Goal: Task Accomplishment & Management: Manage account settings

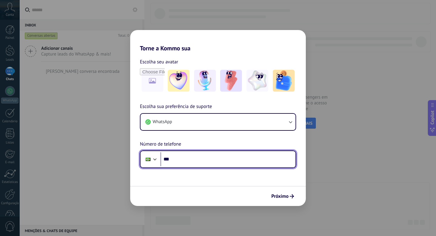
click at [235, 153] on input "***" at bounding box center [227, 159] width 135 height 14
type input "**********"
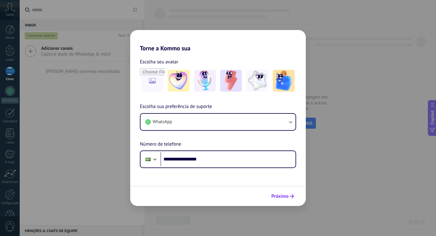
click at [286, 197] on span "Próximo" at bounding box center [279, 196] width 17 height 4
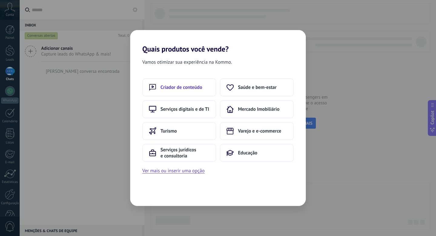
click at [191, 92] on button "Criador de conteúdo" at bounding box center [179, 87] width 74 height 18
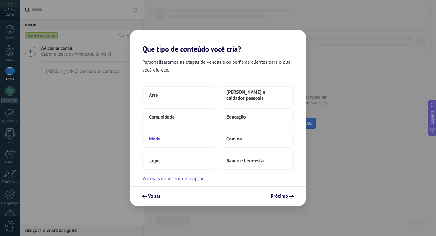
click at [182, 139] on button "Moda" at bounding box center [179, 139] width 74 height 18
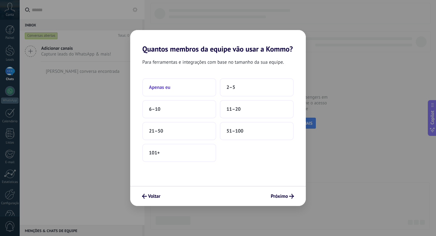
click at [193, 85] on button "Apenas eu" at bounding box center [179, 87] width 74 height 18
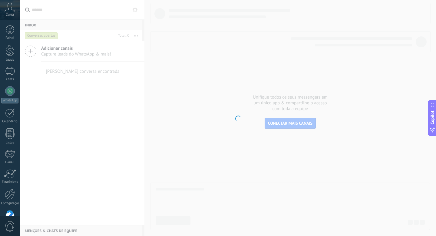
scroll to position [16, 0]
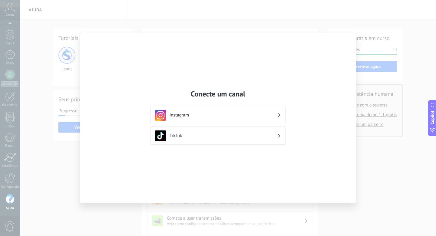
click at [264, 111] on div "Instagram" at bounding box center [218, 115] width 126 height 11
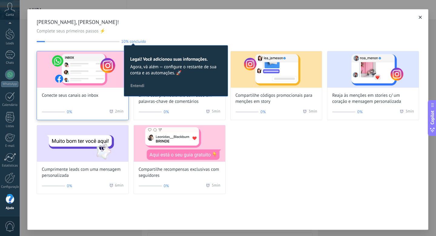
click at [90, 76] on img at bounding box center [82, 69] width 91 height 36
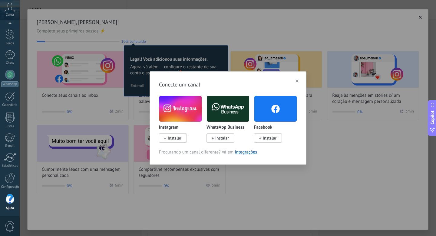
click at [180, 107] on img at bounding box center [180, 108] width 42 height 29
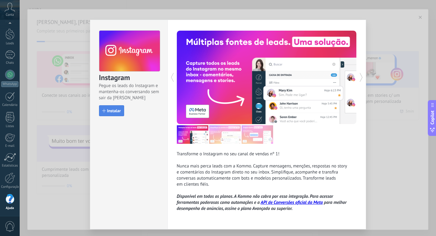
click at [118, 110] on span "Instalar" at bounding box center [114, 110] width 14 height 4
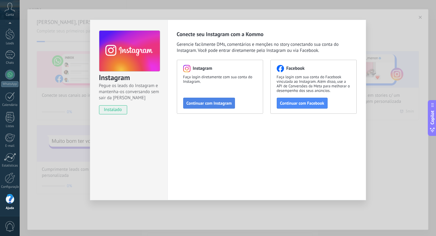
click at [218, 107] on button "Continuar com Instagram" at bounding box center [209, 102] width 52 height 11
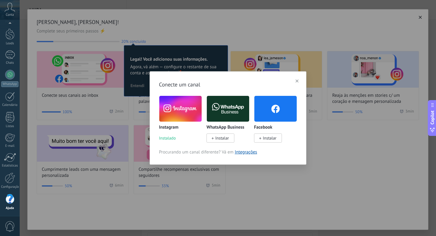
click at [214, 137] on span "Instalar" at bounding box center [220, 137] width 28 height 9
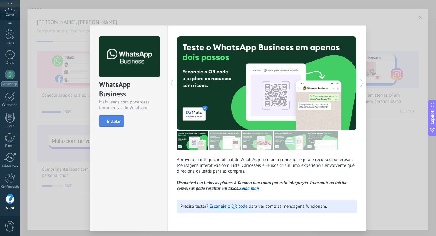
click at [120, 122] on span "Instalar" at bounding box center [114, 121] width 14 height 4
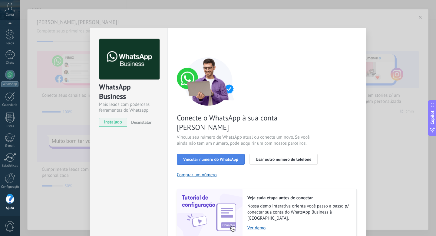
click at [219, 157] on span "Vincular número do WhatsApp" at bounding box center [210, 159] width 55 height 4
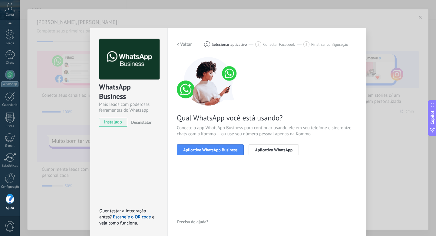
click at [219, 150] on span "Aplicativo WhatsApp Business" at bounding box center [210, 149] width 54 height 4
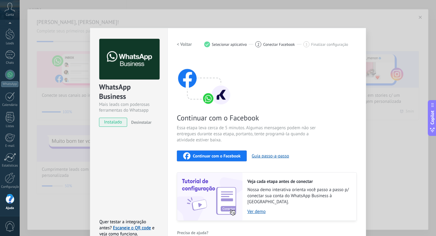
click at [203, 150] on button "Continuar com o Facebook" at bounding box center [212, 155] width 70 height 11
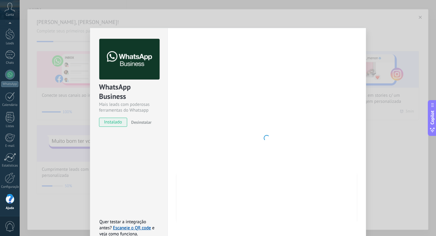
scroll to position [7, 0]
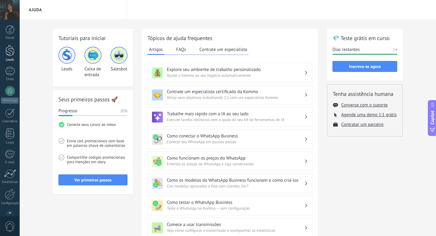
click at [10, 45] on div at bounding box center [9, 50] width 9 height 11
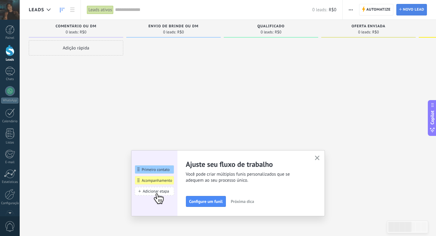
click at [407, 7] on span "Novo lead" at bounding box center [413, 9] width 21 height 11
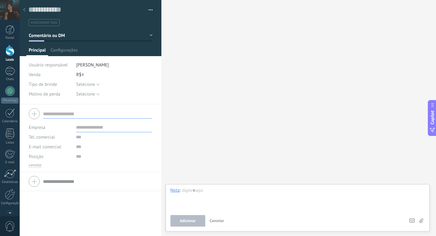
click at [26, 11] on div at bounding box center [24, 10] width 8 height 12
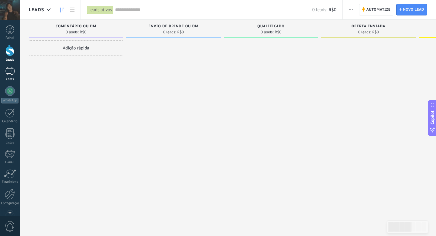
click at [9, 72] on div at bounding box center [10, 71] width 10 height 9
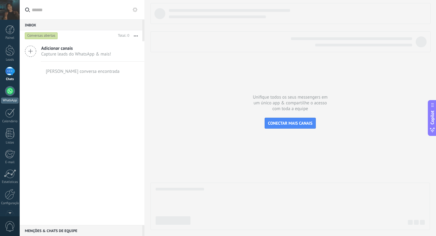
click at [8, 94] on div at bounding box center [10, 91] width 10 height 10
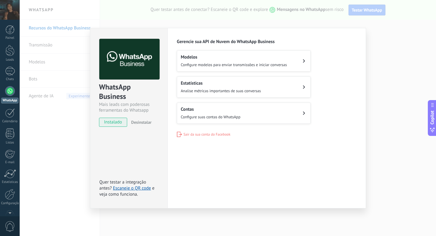
click at [117, 125] on span "instalado" at bounding box center [113, 121] width 28 height 9
click at [237, 64] on span "Configure modelos para enviar transmissões e iniciar conversas" at bounding box center [234, 64] width 106 height 5
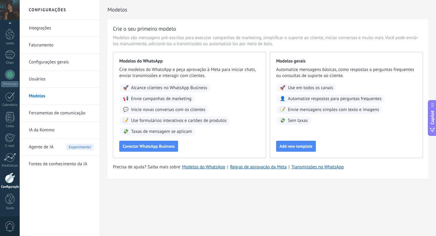
click at [56, 29] on link "Integrações" at bounding box center [61, 28] width 65 height 17
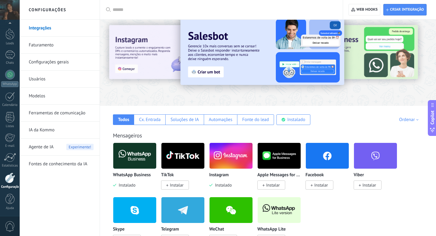
scroll to position [2, 0]
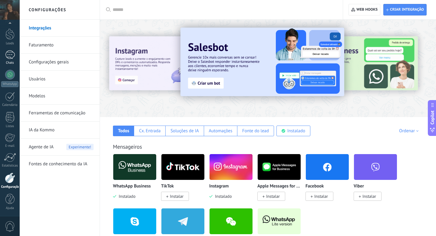
click at [11, 57] on div at bounding box center [10, 54] width 10 height 9
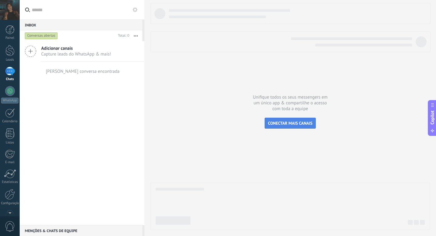
click at [273, 125] on span "CONECTAR MAIS CANAIS" at bounding box center [290, 122] width 44 height 5
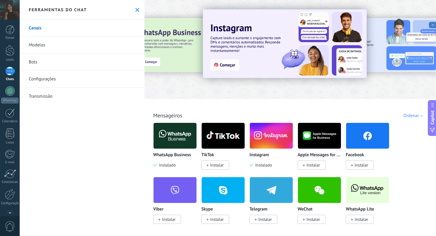
click at [139, 10] on div "Ferramentas do chat" at bounding box center [82, 10] width 125 height 20
click at [135, 10] on icon at bounding box center [137, 10] width 4 height 4
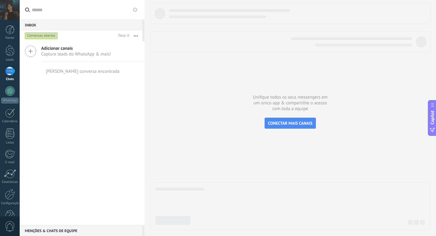
click at [65, 54] on span "Capture leads do WhatsApp & mais!" at bounding box center [76, 54] width 70 height 6
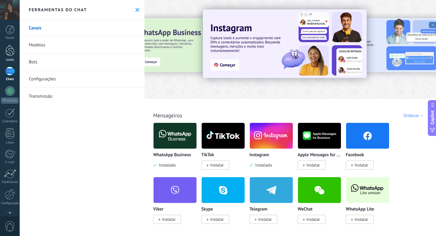
click at [14, 60] on div "Leads" at bounding box center [10, 60] width 18 height 4
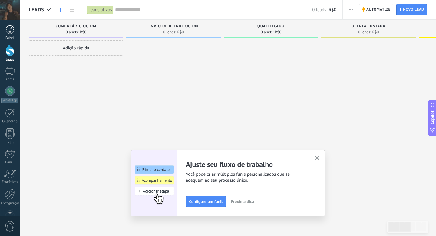
click at [11, 39] on div "Painel" at bounding box center [10, 38] width 18 height 4
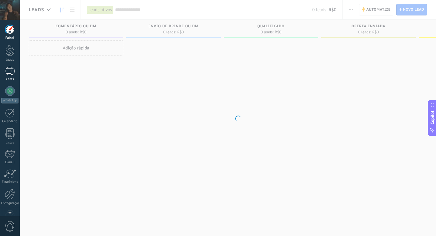
click at [11, 71] on div at bounding box center [10, 71] width 10 height 9
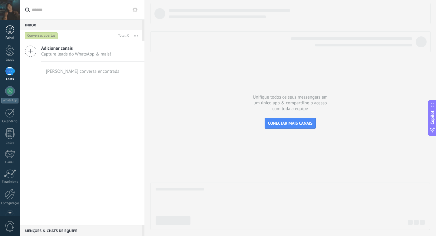
click at [15, 30] on link "Painel" at bounding box center [10, 32] width 20 height 15
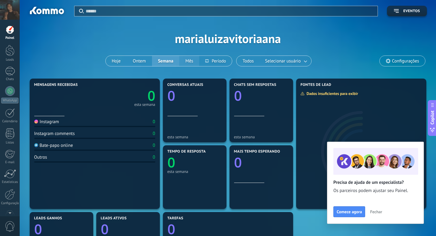
click at [184, 62] on button "Mês" at bounding box center [189, 61] width 20 height 10
click at [14, 76] on link "Chats" at bounding box center [10, 74] width 20 height 15
